Goal: Task Accomplishment & Management: Use online tool/utility

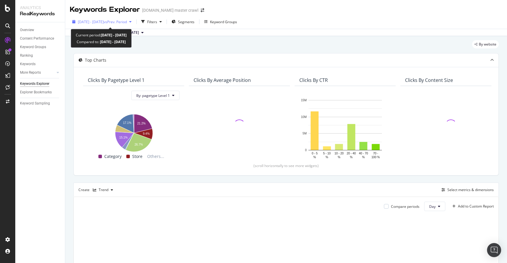
click at [123, 22] on span "vs Prev. Period" at bounding box center [115, 21] width 23 height 5
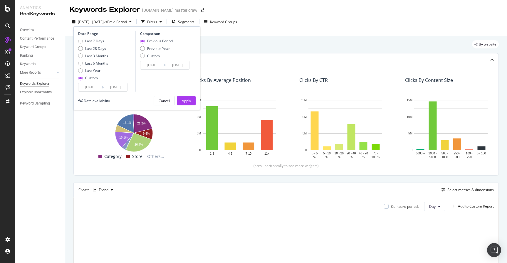
click at [121, 90] on input "[DATE]" at bounding box center [115, 87] width 23 height 8
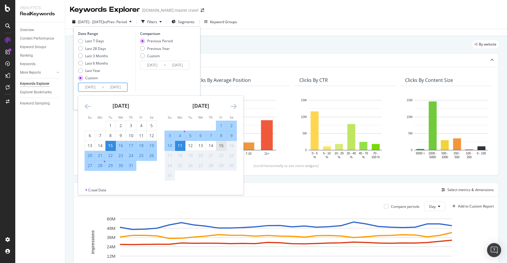
click at [221, 144] on div "15" at bounding box center [221, 146] width 10 height 6
type input "[DATE]"
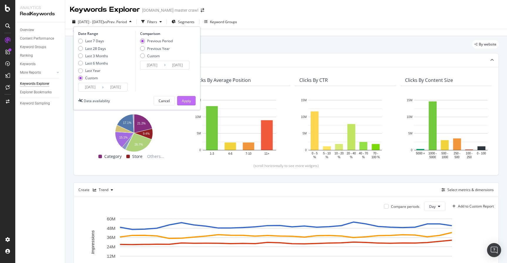
click at [183, 102] on div "Apply" at bounding box center [186, 100] width 9 height 5
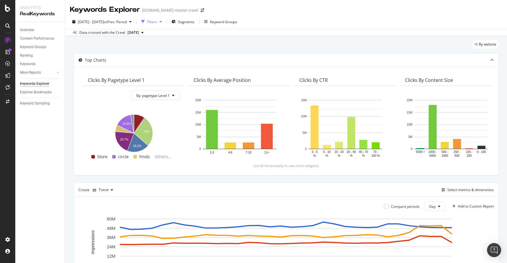
click at [164, 23] on div "button" at bounding box center [160, 22] width 7 height 4
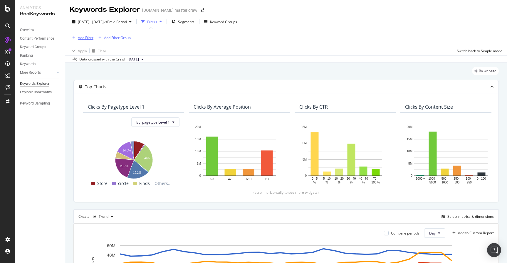
click at [92, 37] on div "Add Filter" at bounding box center [86, 37] width 16 height 5
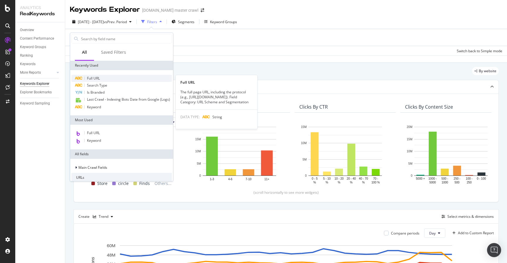
click at [96, 79] on span "Full URL" at bounding box center [93, 78] width 13 height 5
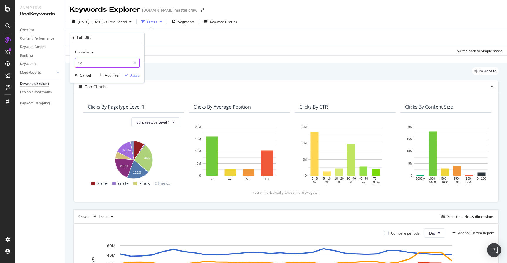
click at [108, 63] on input "/p/" at bounding box center [102, 62] width 55 height 9
type input "/s/"
click at [137, 75] on div "Apply" at bounding box center [134, 75] width 9 height 5
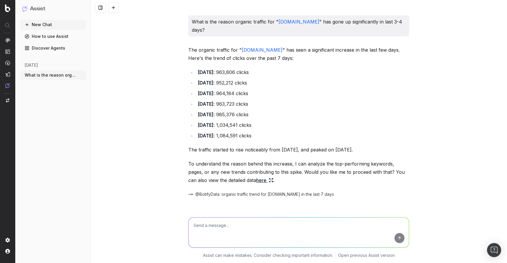
scroll to position [610, 0]
